Goal: Task Accomplishment & Management: Manage account settings

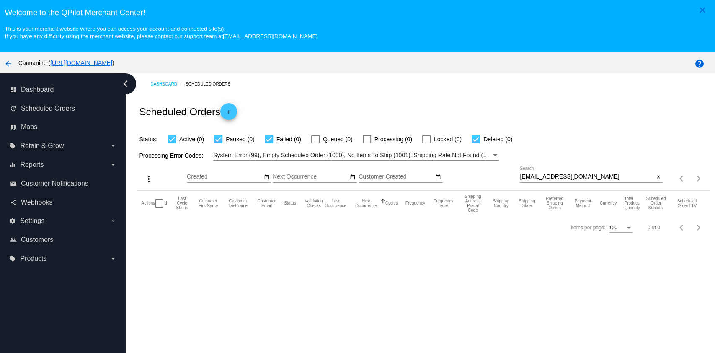
click at [623, 170] on div "[EMAIL_ADDRESS][DOMAIN_NAME] Search" at bounding box center [587, 174] width 134 height 16
click at [618, 176] on input "[EMAIL_ADDRESS][DOMAIN_NAME]" at bounding box center [587, 176] width 134 height 7
paste input "prettyoreo24"
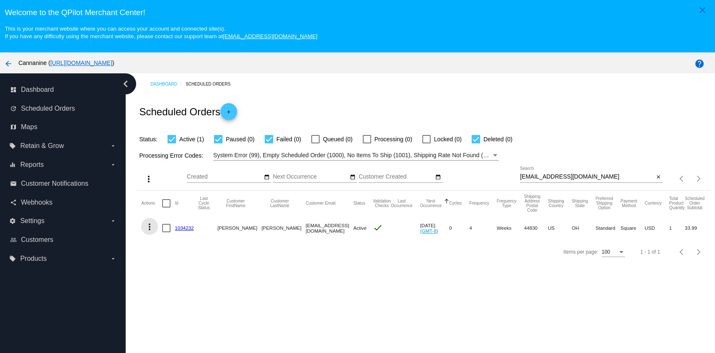
click at [150, 229] on mat-icon "more_vert" at bounding box center [149, 227] width 10 height 10
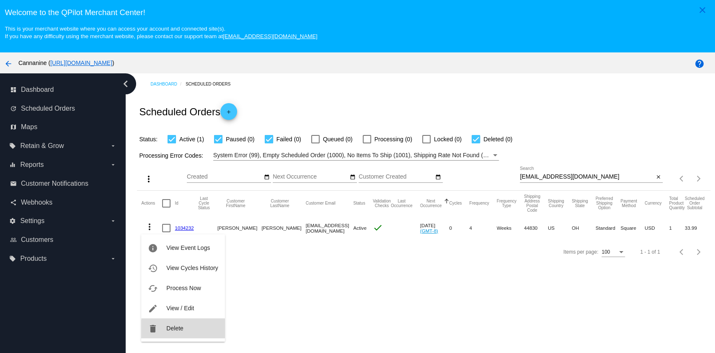
click at [190, 329] on button "delete Delete" at bounding box center [182, 328] width 83 height 20
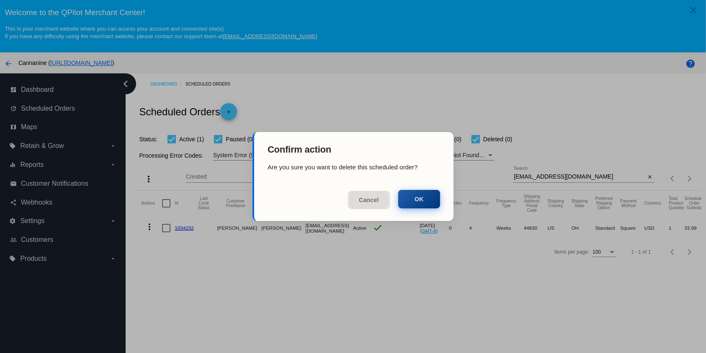
click at [435, 197] on button "OK" at bounding box center [419, 199] width 42 height 18
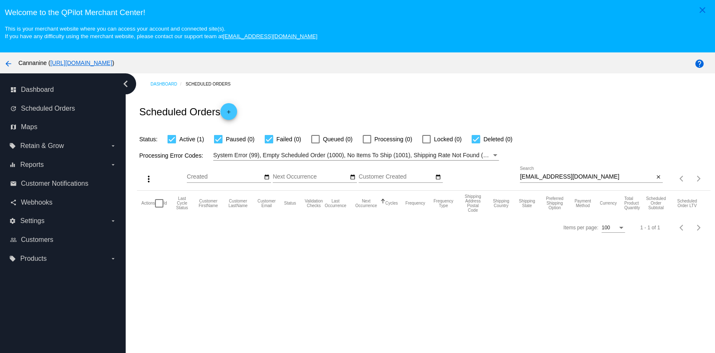
click at [588, 181] on div "[EMAIL_ADDRESS][DOMAIN_NAME] Search" at bounding box center [587, 174] width 134 height 16
click at [590, 178] on input "[EMAIL_ADDRESS][DOMAIN_NAME]" at bounding box center [587, 176] width 134 height 7
type input "[EMAIL_ADDRESS][DOMAIN_NAME]"
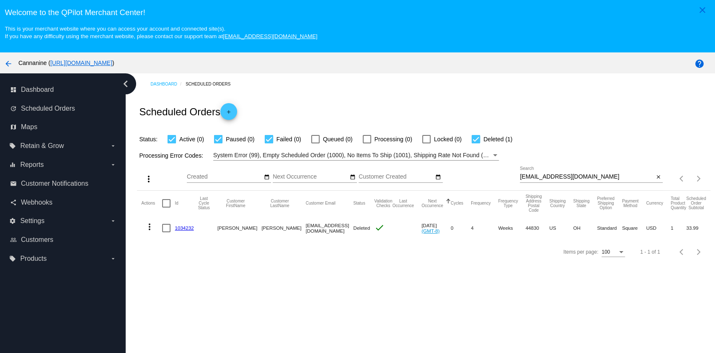
click at [454, 303] on div "Dashboard Scheduled Orders Scheduled Orders add Status: Active (0) Paused (0) F…" at bounding box center [420, 228] width 589 height 311
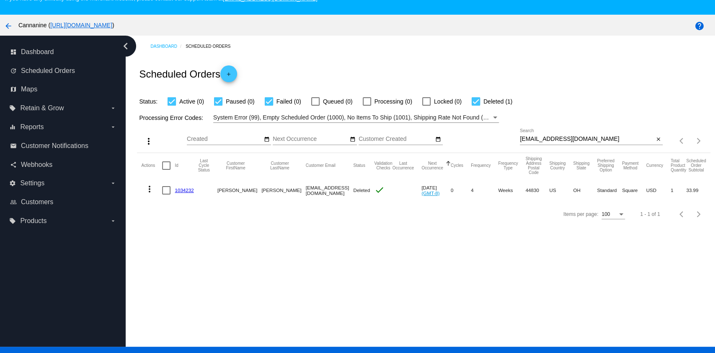
scroll to position [53, 0]
